Goal: Information Seeking & Learning: Learn about a topic

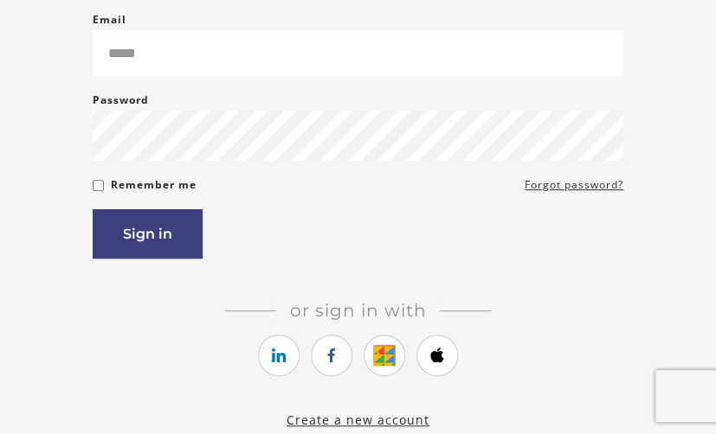
scroll to position [187, 0]
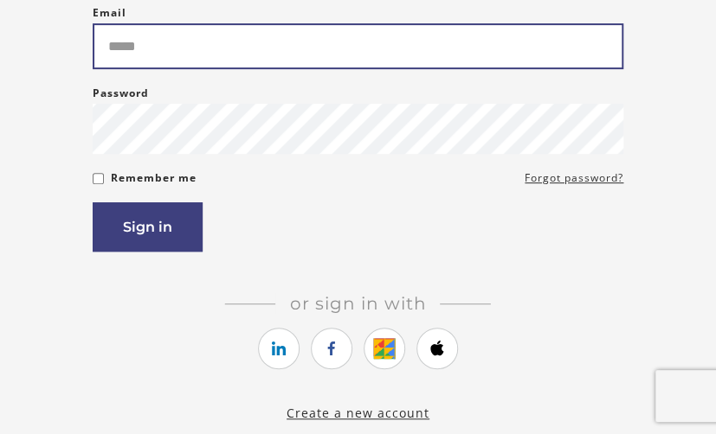
type input "**********"
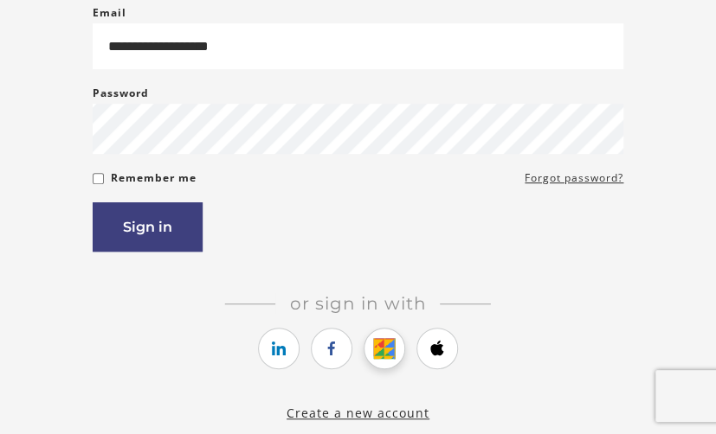
click at [384, 359] on icon "https://courses.thinkific.com/users/auth/google?ss%5Breferral%5D=&ss%5Buser_ret…" at bounding box center [384, 348] width 22 height 21
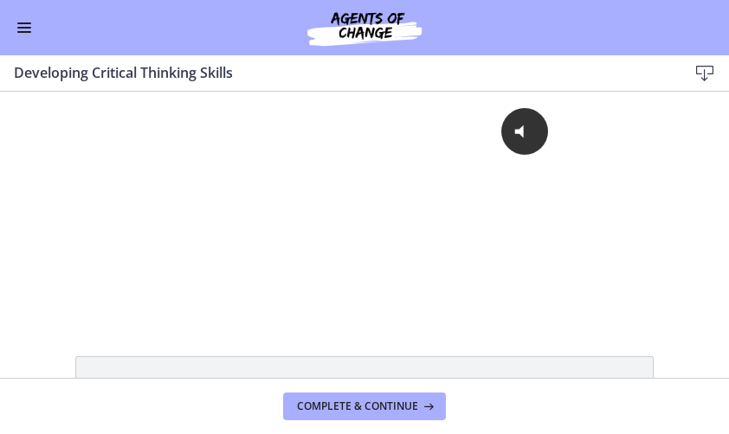
click at [24, 31] on span "Enable menu" at bounding box center [24, 32] width 14 height 2
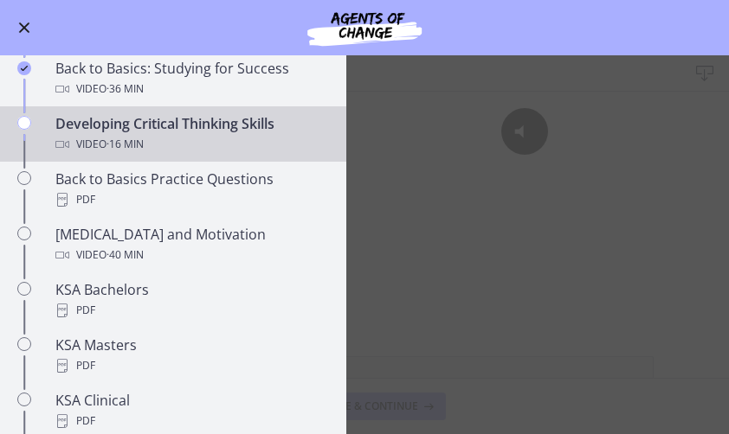
scroll to position [490, 0]
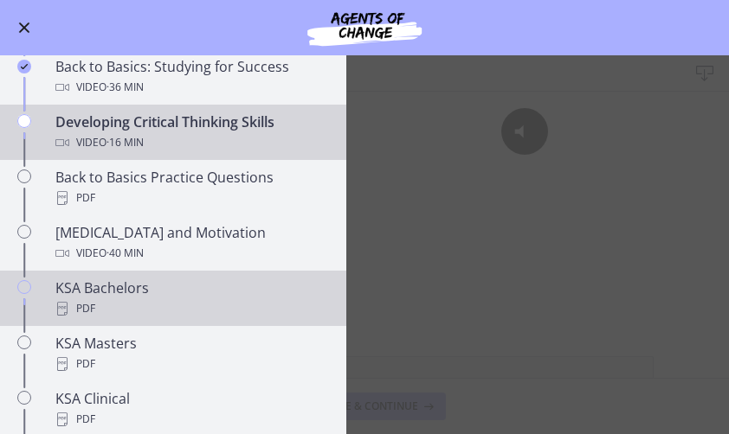
click at [238, 294] on div "KSA Bachelors PDF" at bounding box center [190, 299] width 270 height 42
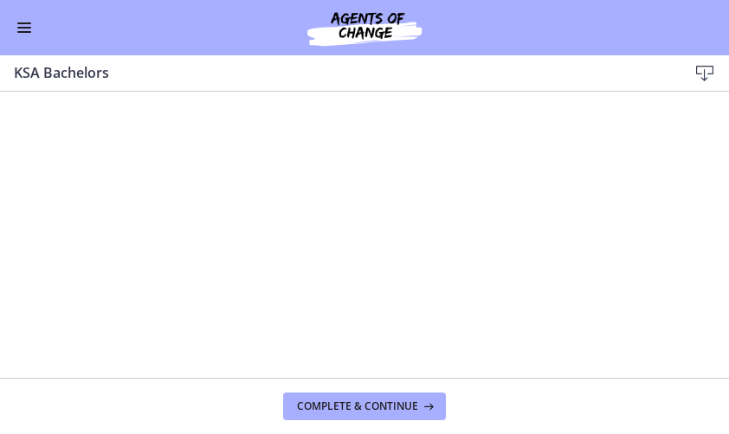
click at [24, 31] on span "Enable menu" at bounding box center [24, 32] width 14 height 2
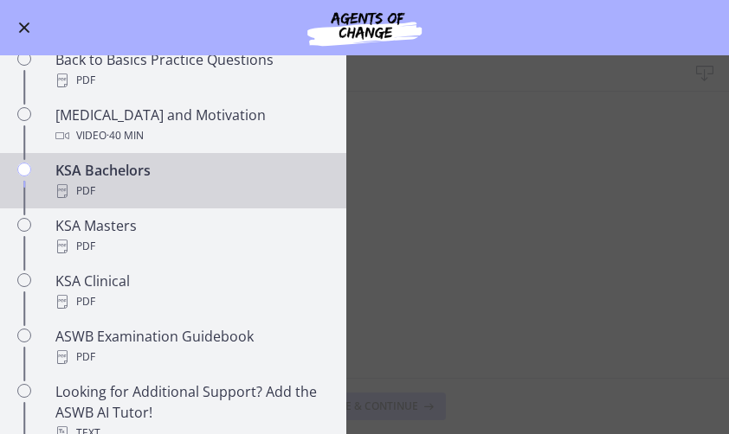
scroll to position [608, 0]
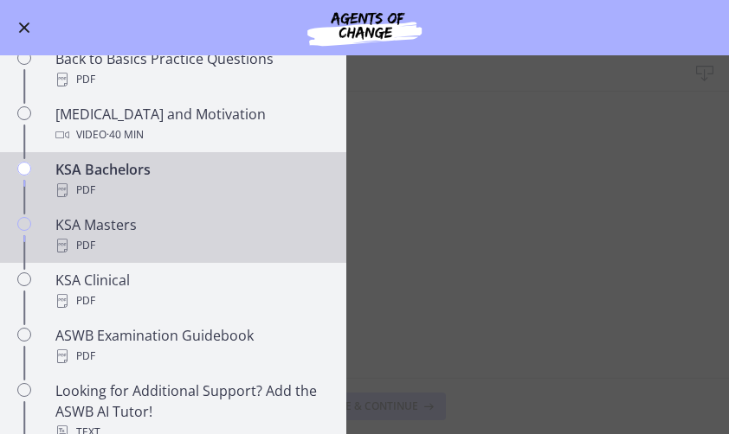
click at [241, 244] on div "PDF" at bounding box center [190, 245] width 270 height 21
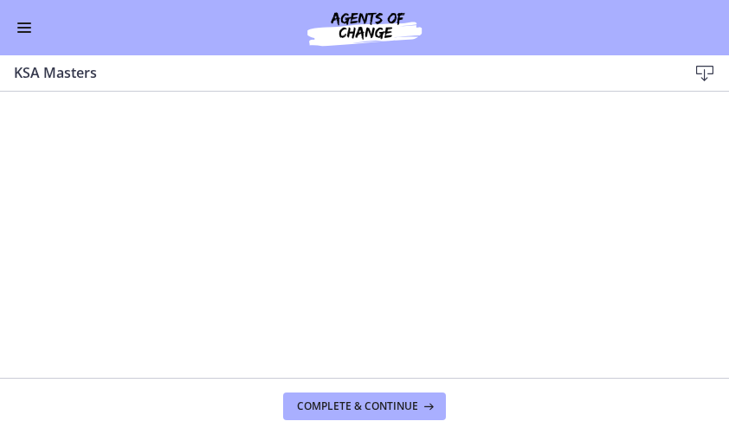
click at [24, 31] on span "Enable menu" at bounding box center [24, 32] width 14 height 2
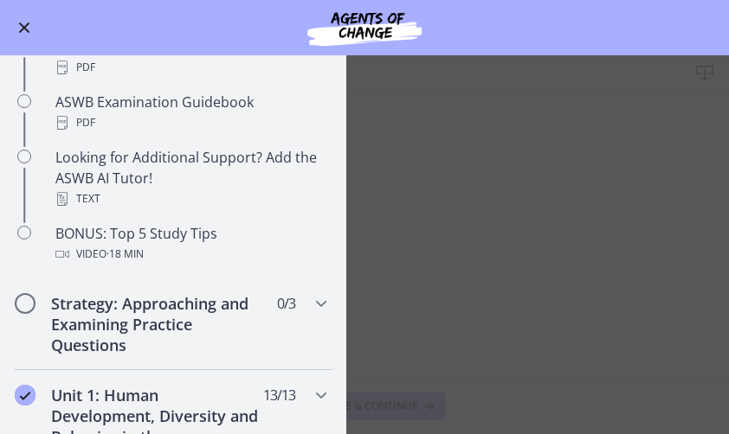
scroll to position [845, 0]
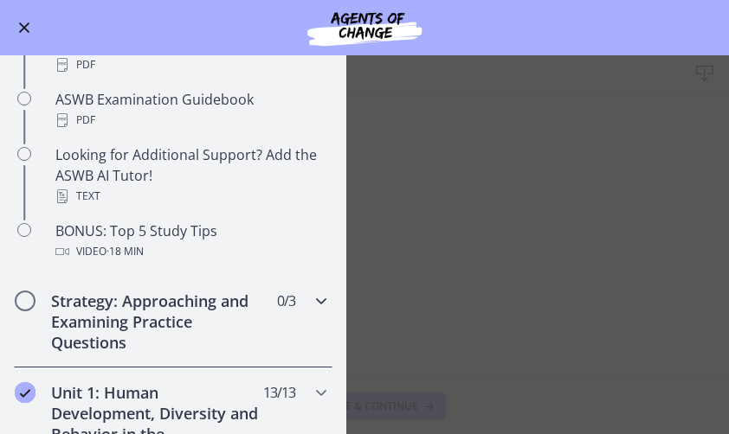
click at [213, 332] on h2 "Strategy: Approaching and Examining Practice Questions" at bounding box center [156, 322] width 211 height 62
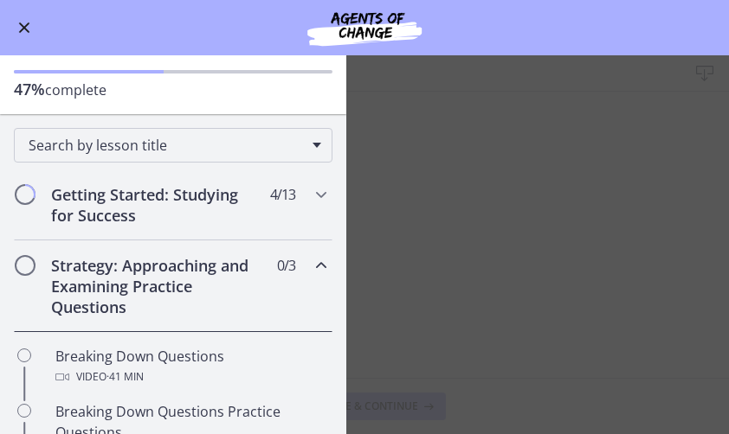
scroll to position [87, 0]
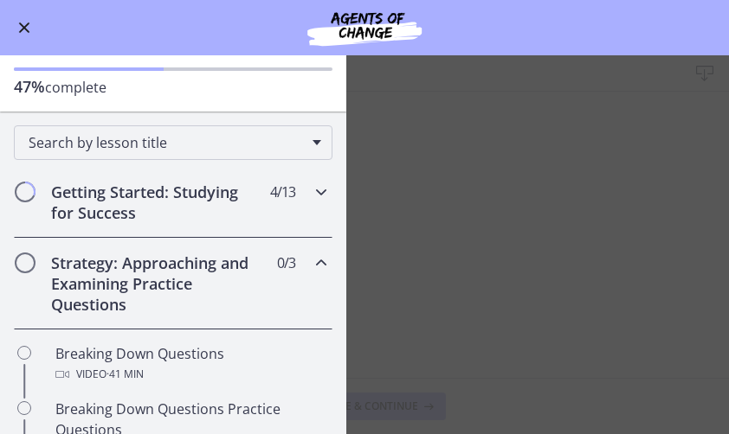
click at [311, 196] on icon "Chapters" at bounding box center [321, 192] width 21 height 21
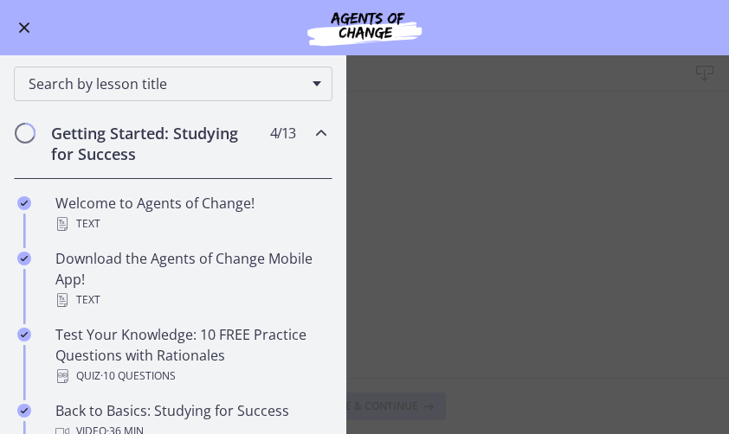
scroll to position [147, 0]
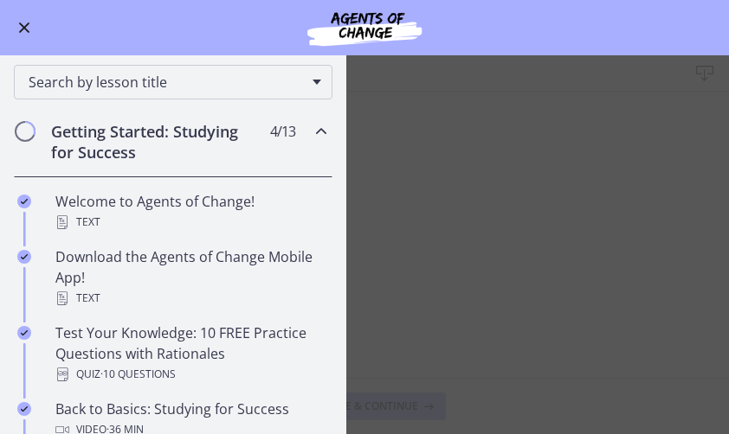
click at [313, 132] on icon "Chapters" at bounding box center [321, 131] width 21 height 21
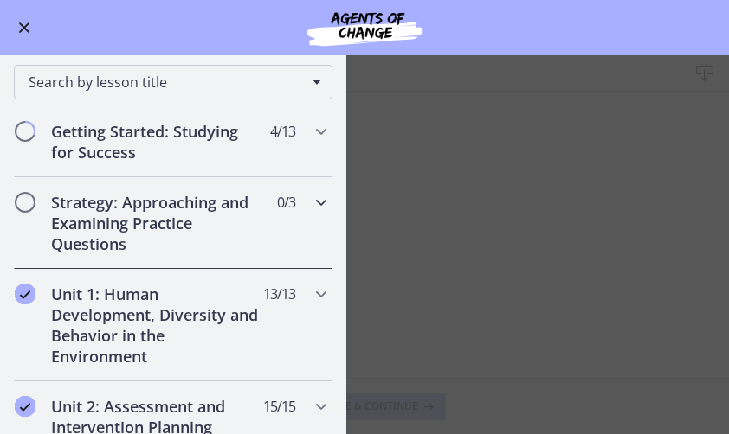
click at [211, 240] on h2 "Strategy: Approaching and Examining Practice Questions" at bounding box center [156, 223] width 211 height 62
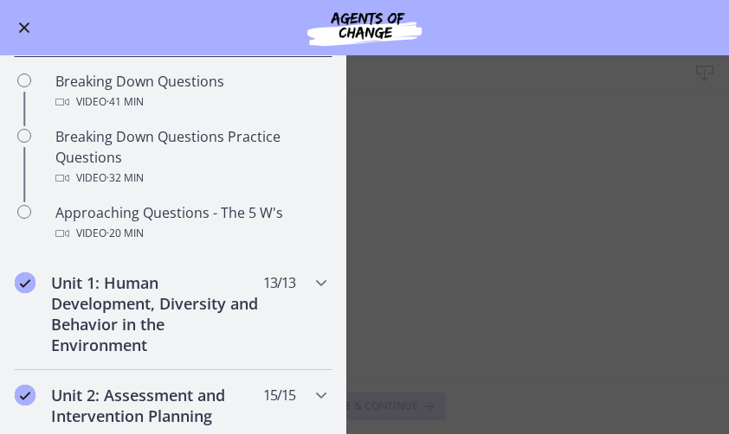
scroll to position [363, 0]
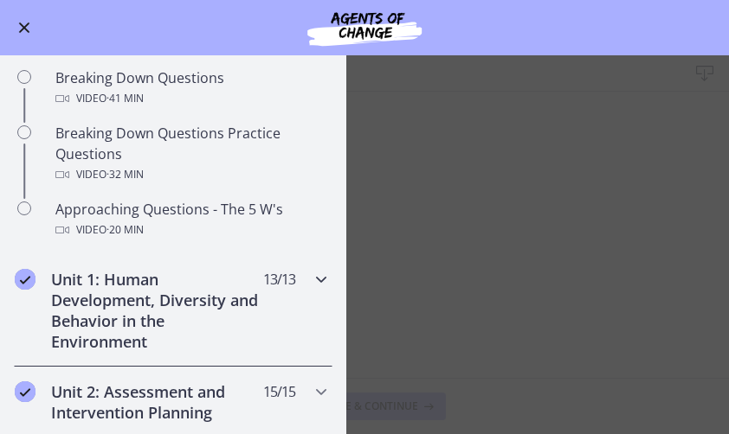
click at [206, 331] on h2 "Unit 1: Human Development, Diversity and Behavior in the Environment" at bounding box center [156, 310] width 211 height 83
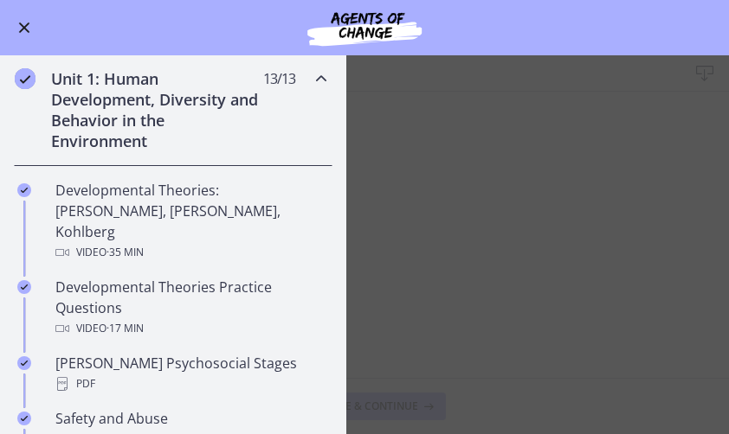
scroll to position [362, 0]
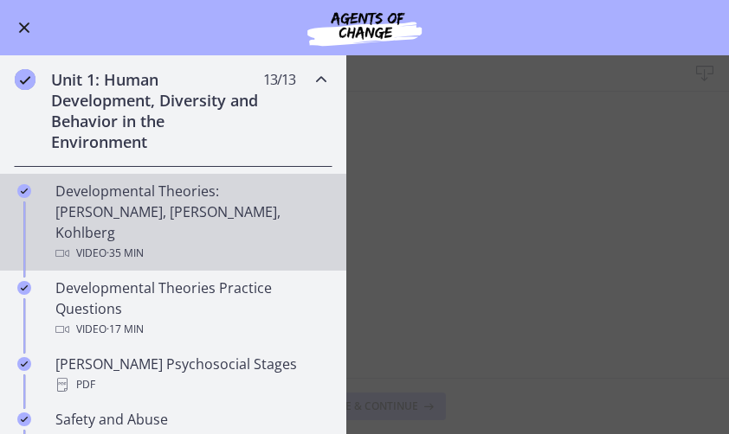
click at [137, 209] on div "Developmental Theories: [PERSON_NAME], [PERSON_NAME], Kohlberg Video · 35 min" at bounding box center [190, 222] width 270 height 83
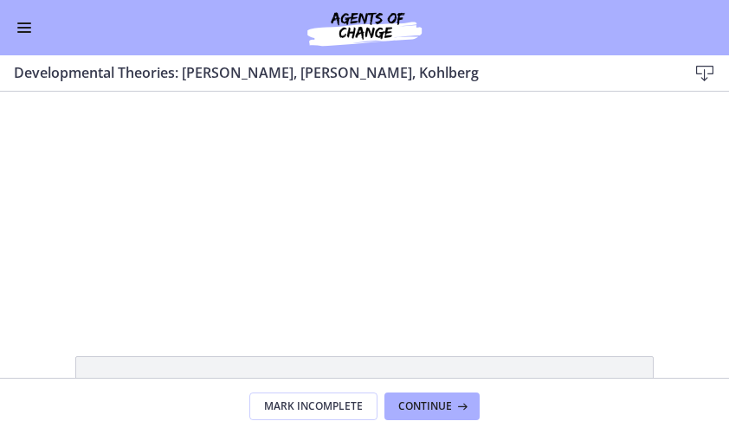
click at [244, 245] on div at bounding box center [364, 204] width 400 height 225
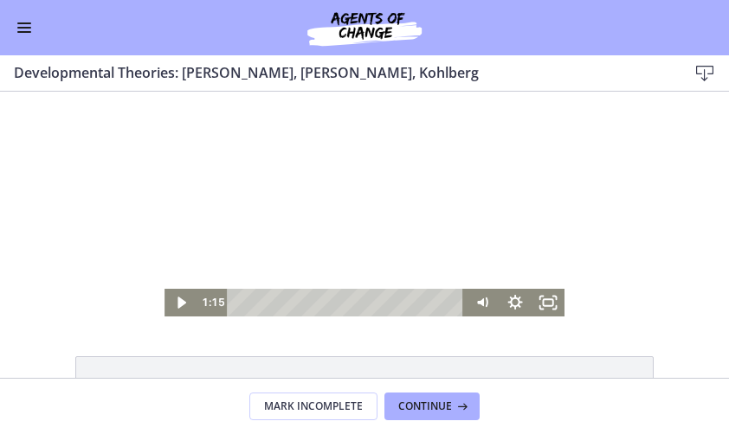
click at [178, 305] on icon "Play Video" at bounding box center [182, 302] width 9 height 11
click at [174, 301] on icon "Pause" at bounding box center [180, 303] width 33 height 28
